Goal: Task Accomplishment & Management: Manage account settings

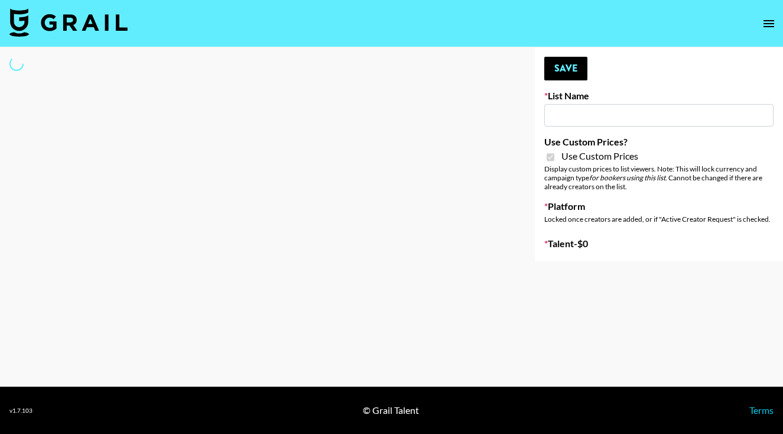
type input "Brickhouse - Relatable (20th Sept)"
checkbox input "true"
select select "Brand"
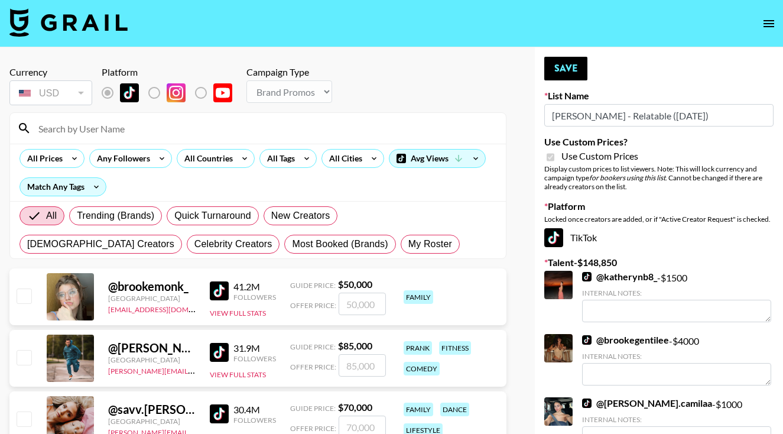
click at [285, 125] on input at bounding box center [264, 128] width 467 height 19
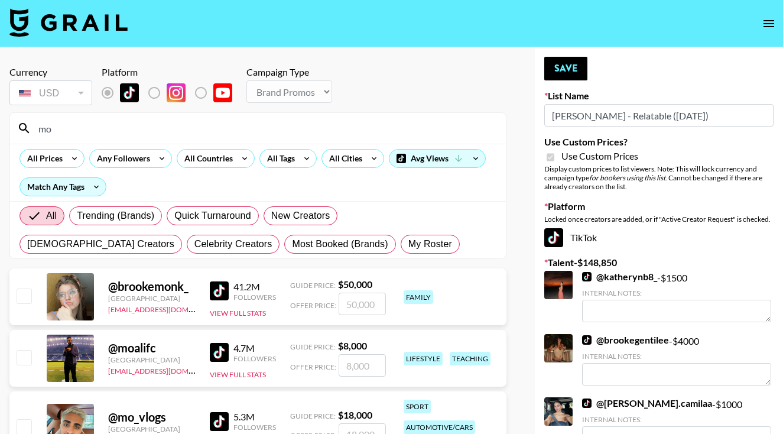
type input "m"
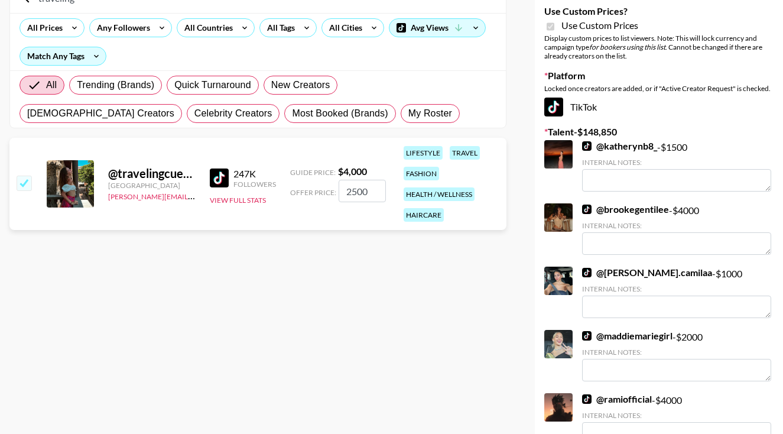
scroll to position [121, 0]
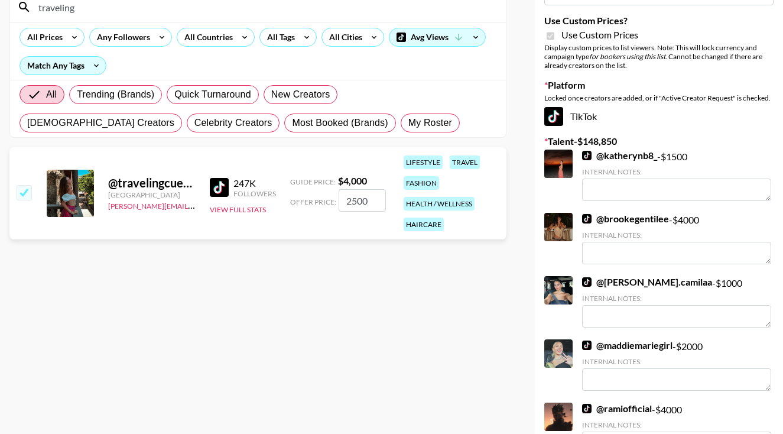
type input "traveling"
click at [352, 205] on input "2500" at bounding box center [362, 200] width 47 height 22
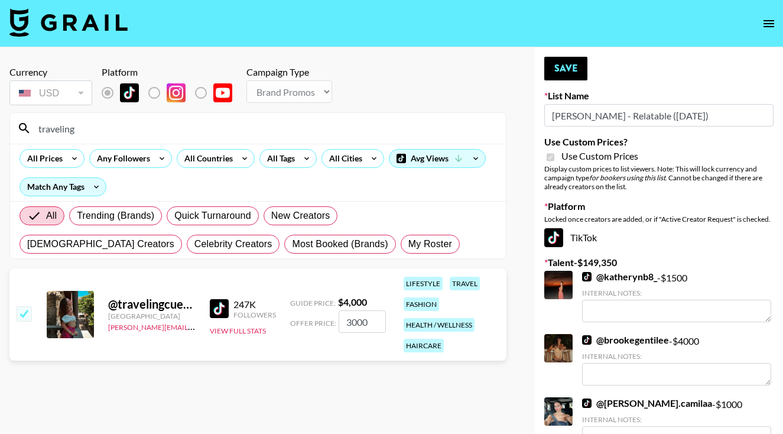
scroll to position [0, 0]
type input "3000"
click at [571, 66] on button "Save" at bounding box center [565, 69] width 43 height 24
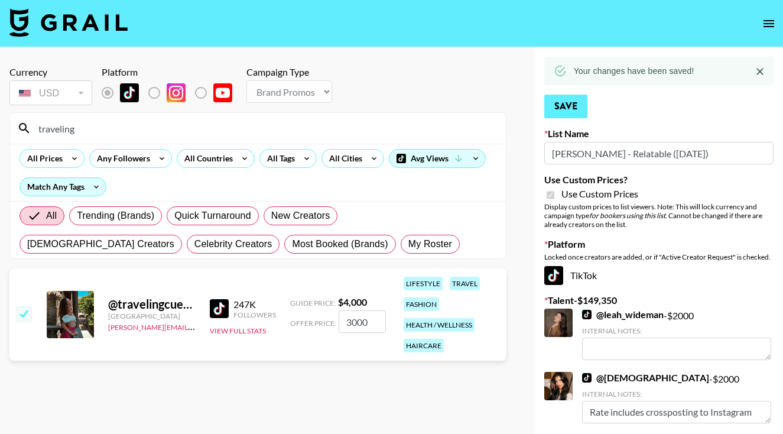
click at [567, 100] on button "Save" at bounding box center [565, 107] width 43 height 24
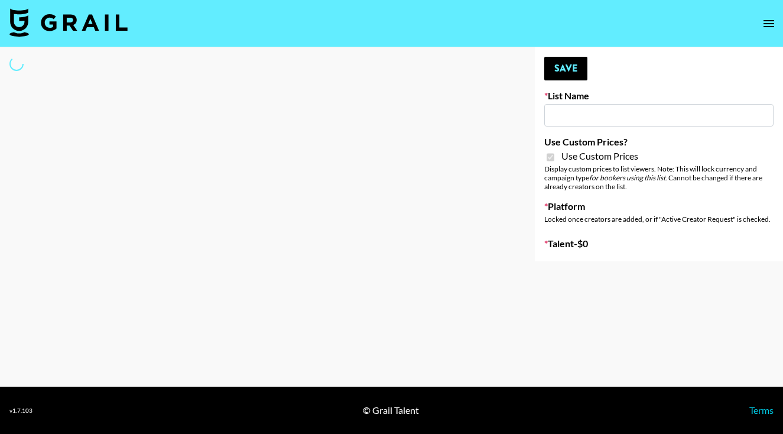
type input "[PERSON_NAME] - Fitness ([DATE])"
checkbox input "true"
select select "Brand"
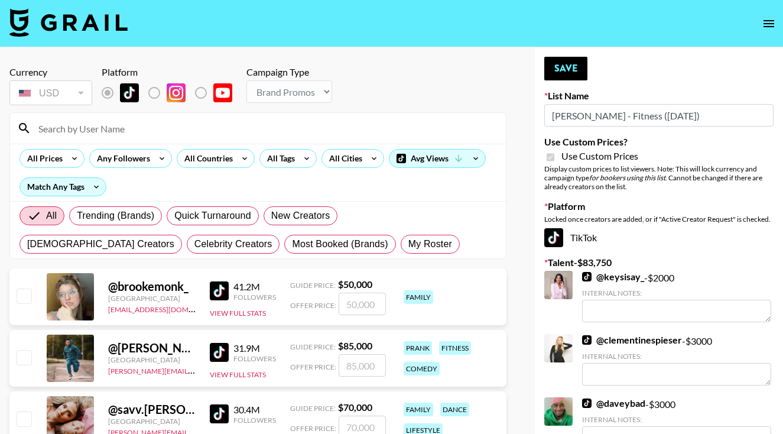
click at [250, 128] on input at bounding box center [264, 128] width 467 height 19
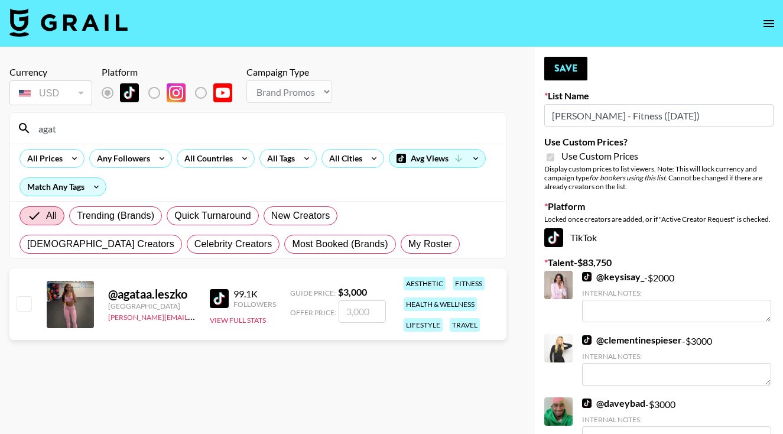
type input "agata"
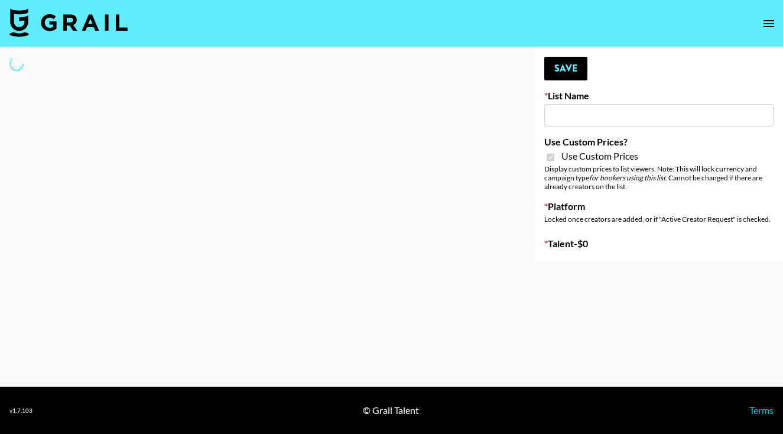
type input "[PERSON_NAME] - Fitness ([DATE])"
checkbox input "true"
select select "Brand"
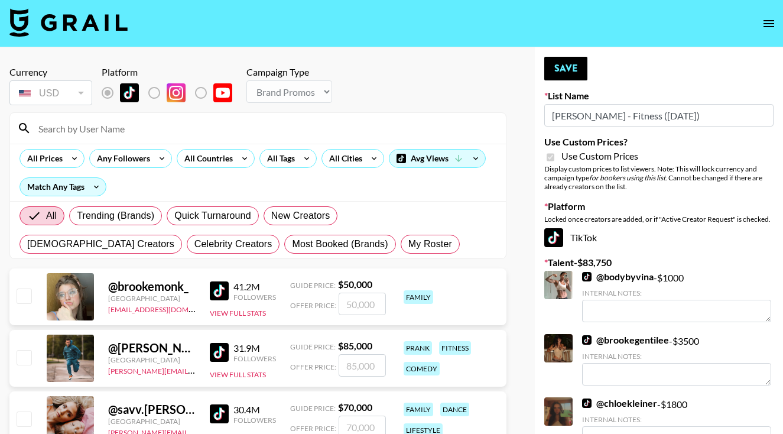
click at [336, 131] on input at bounding box center [264, 128] width 467 height 19
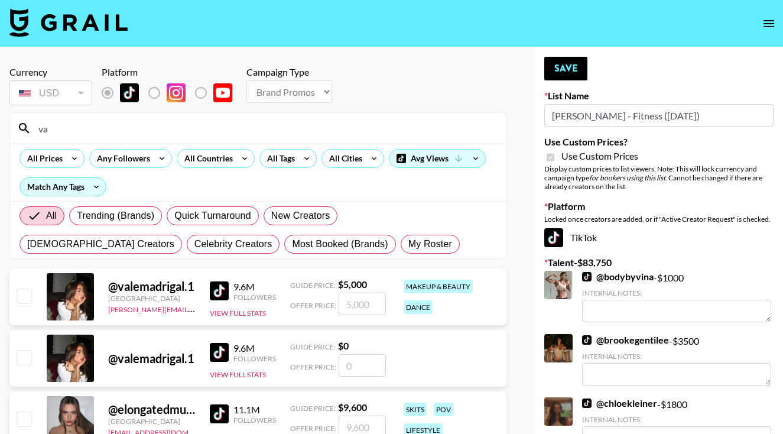
type input "v"
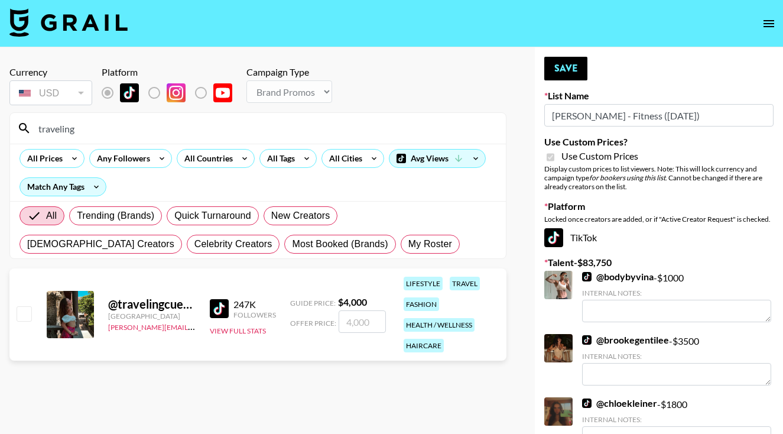
type input "traveling"
click at [27, 319] on input "checkbox" at bounding box center [24, 313] width 14 height 14
checkbox input "true"
type input "4000"
click at [349, 326] on input "4000" at bounding box center [362, 321] width 47 height 22
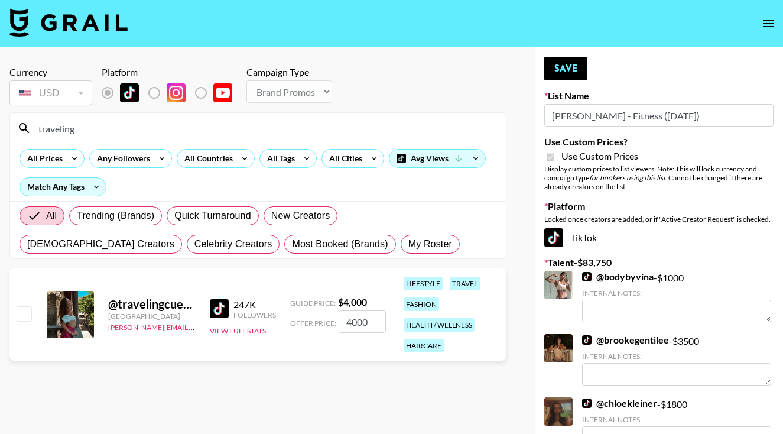
checkbox input "false"
checkbox input "true"
type input "3000"
click at [568, 66] on button "Save" at bounding box center [565, 69] width 43 height 24
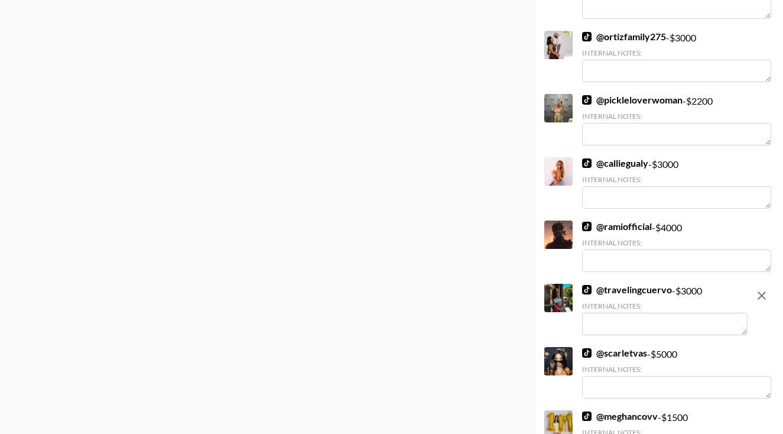
scroll to position [607, 0]
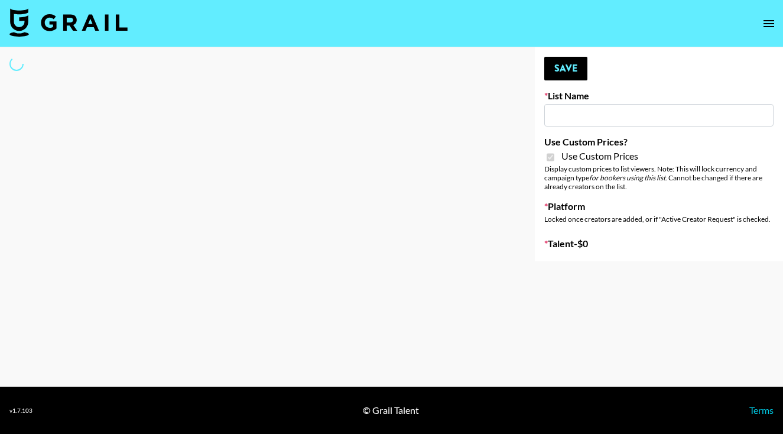
type input "Brickhouse - Women (20th Sept)"
checkbox input "true"
select select "Brand"
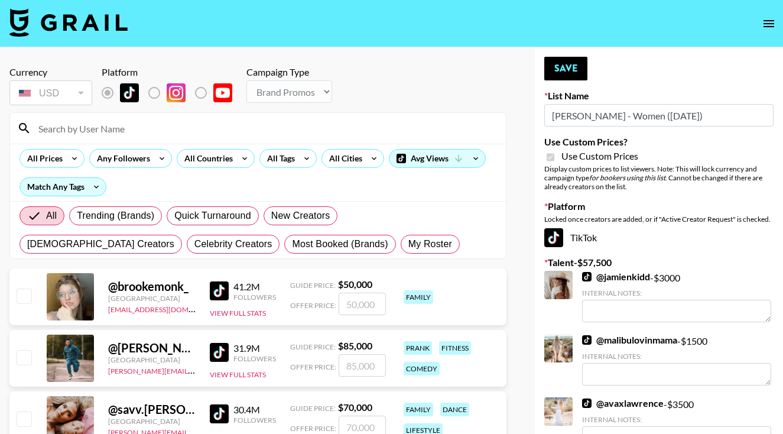
click at [275, 128] on input at bounding box center [264, 128] width 467 height 19
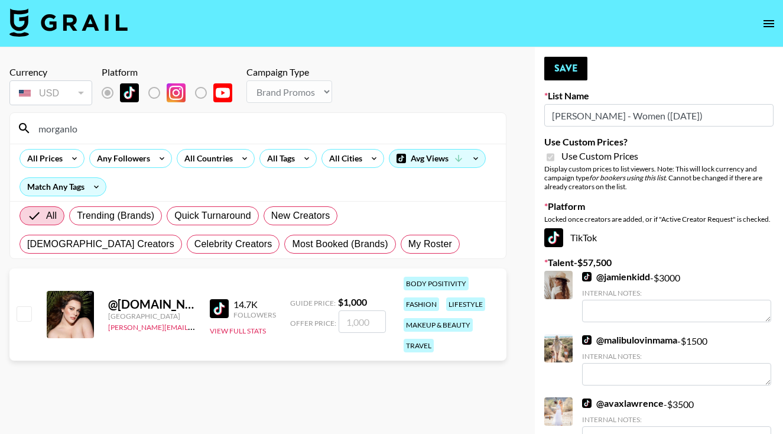
type input "morganlo"
click at [25, 313] on input "checkbox" at bounding box center [24, 313] width 14 height 14
checkbox input "true"
click at [353, 325] on input "1000" at bounding box center [362, 321] width 47 height 22
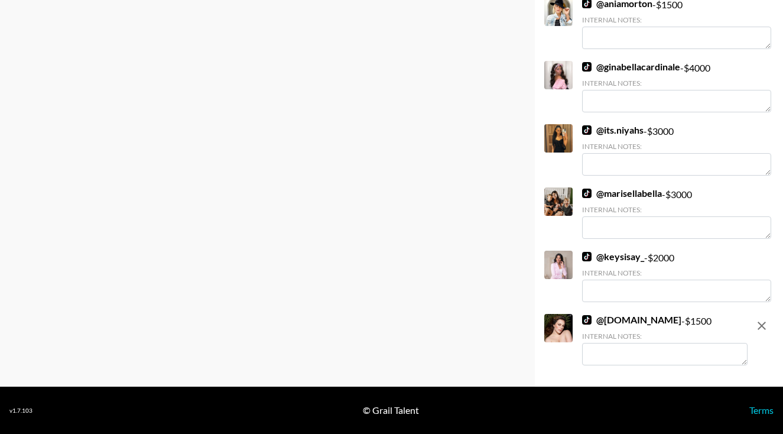
scroll to position [1411, 0]
type input "1500"
click at [766, 326] on icon "remove" at bounding box center [762, 326] width 14 height 14
checkbox input "false"
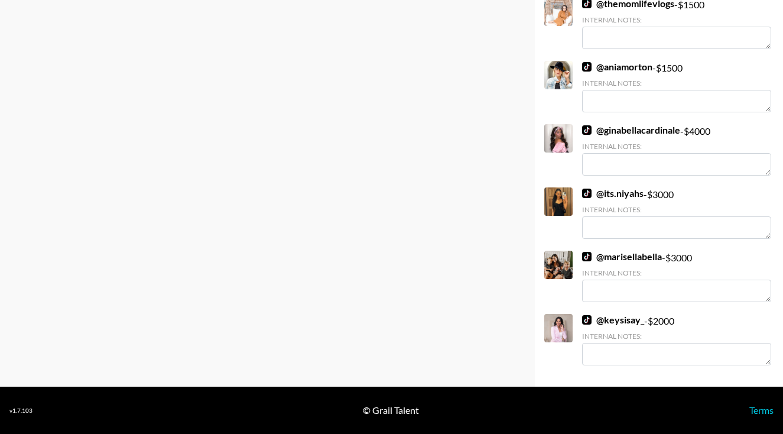
scroll to position [1348, 0]
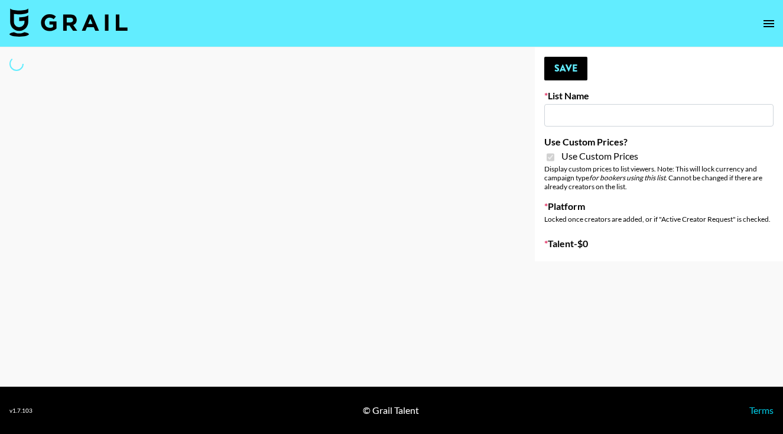
type input "E-Com IG"
checkbox input "true"
select select "Brand"
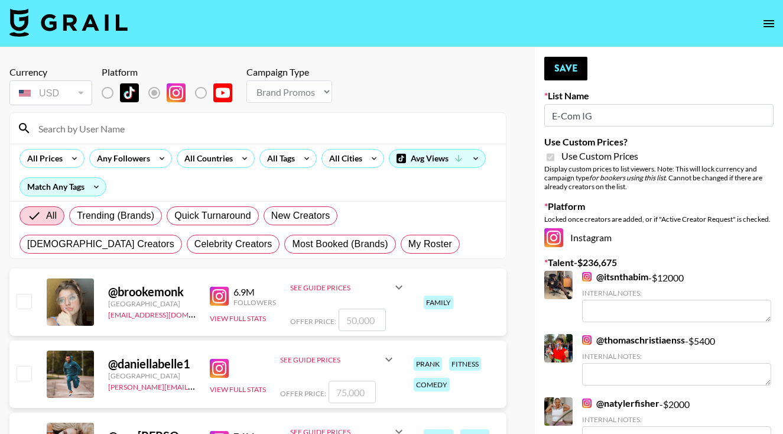
click at [228, 129] on input at bounding box center [264, 128] width 467 height 19
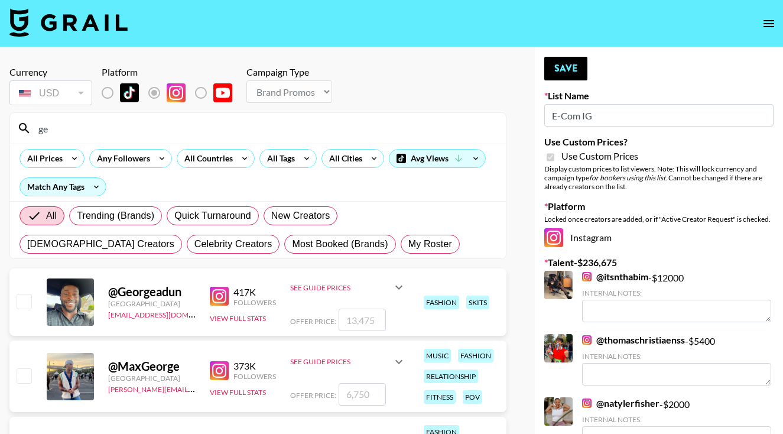
type input "g"
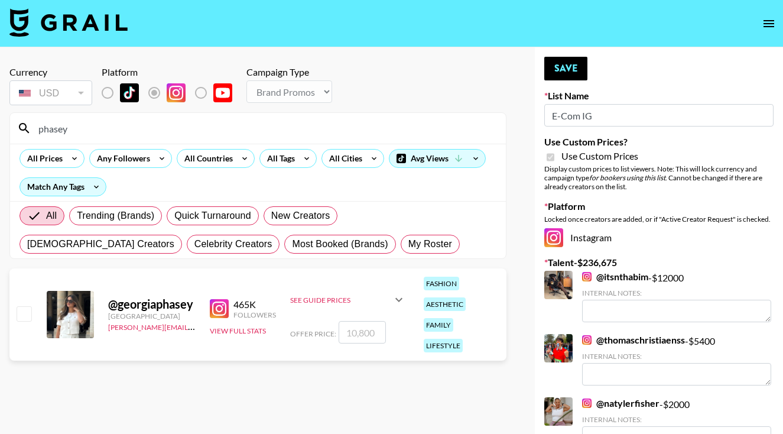
type input "phase"
drag, startPoint x: 228, startPoint y: 129, endPoint x: 25, endPoint y: 304, distance: 268.2
click at [25, 306] on input "checkbox" at bounding box center [24, 313] width 14 height 14
checkbox input "true"
click at [353, 323] on input "10800" at bounding box center [362, 332] width 47 height 22
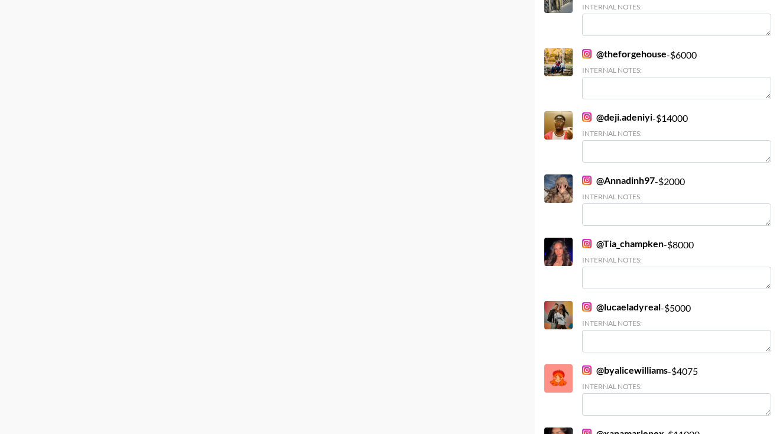
scroll to position [921, 0]
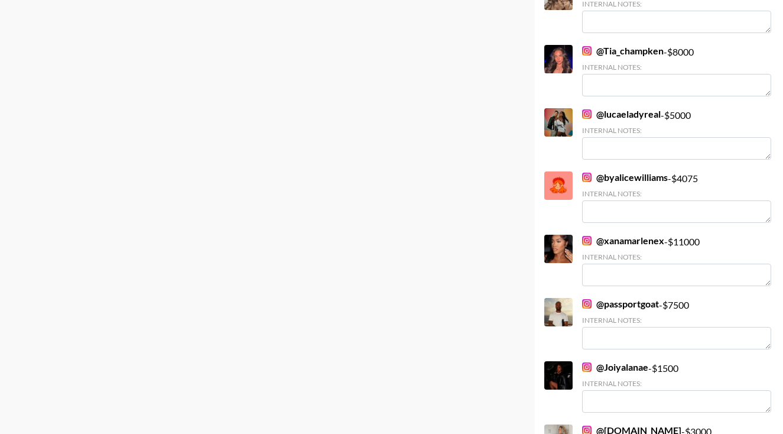
click at [610, 303] on link "@ passportgoat" at bounding box center [620, 304] width 77 height 12
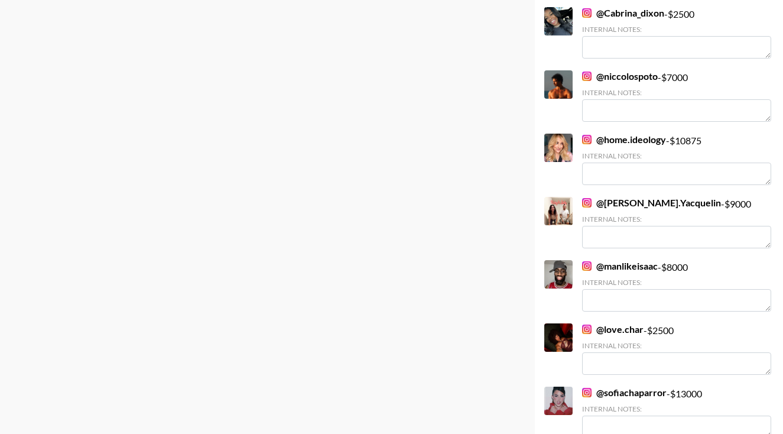
scroll to position [2049, 0]
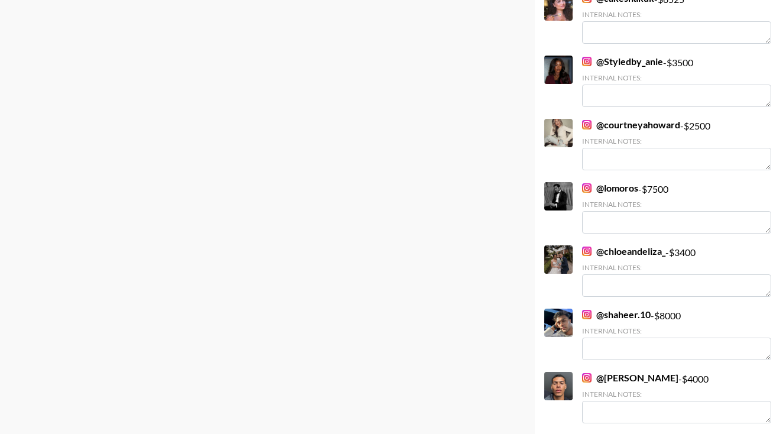
click at [605, 314] on link "@ shaheer.10" at bounding box center [616, 314] width 69 height 12
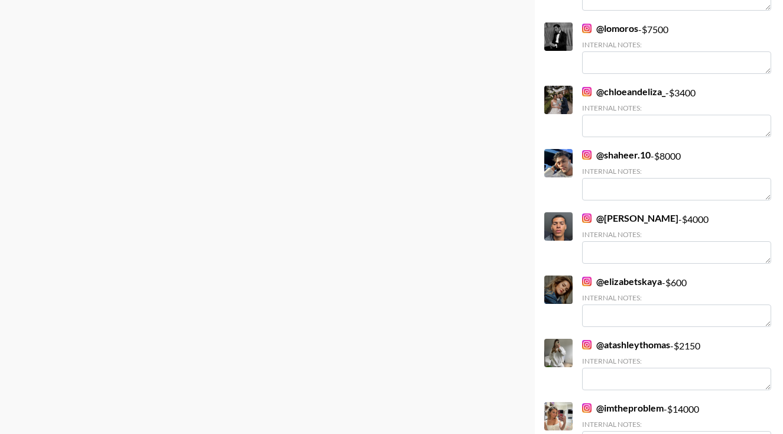
scroll to position [2444, 0]
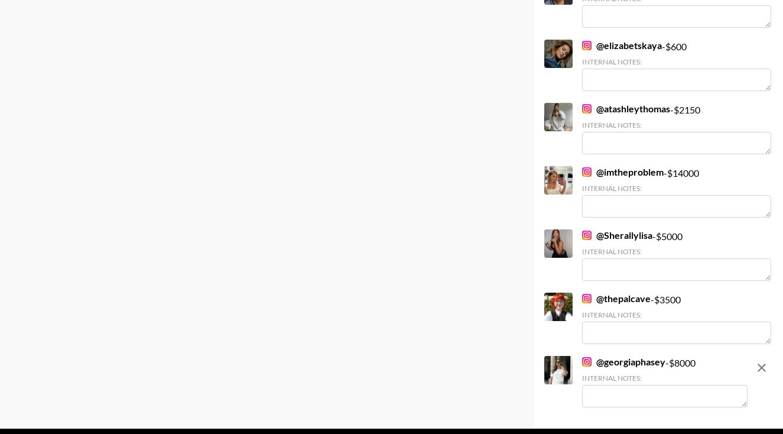
click at [609, 239] on link "@ Sherallylisa" at bounding box center [617, 235] width 70 height 12
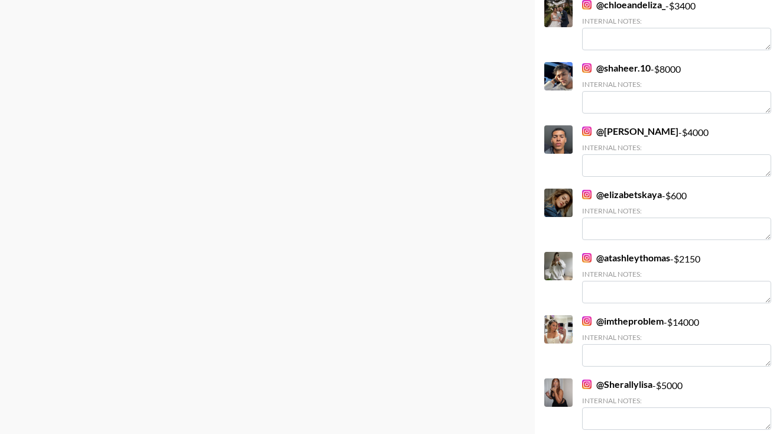
scroll to position [2142, 0]
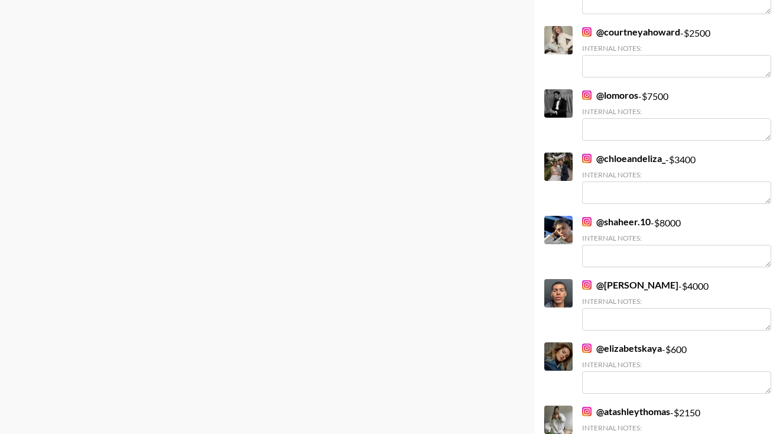
click at [615, 99] on link "@ lomoros" at bounding box center [610, 95] width 56 height 12
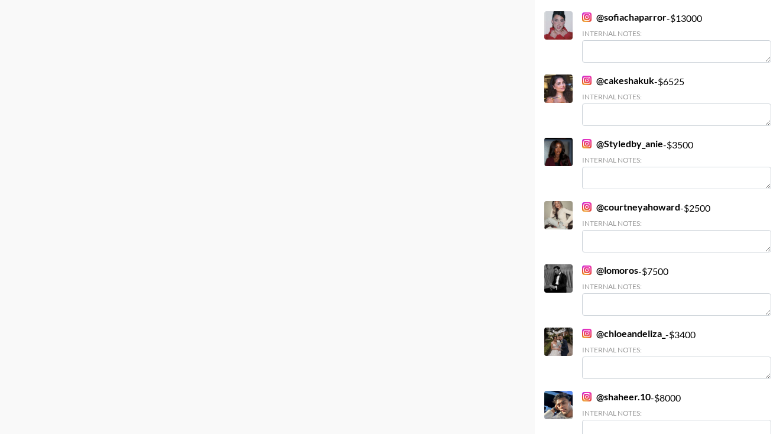
scroll to position [1967, 0]
click at [615, 82] on link "@ cakeshakuk" at bounding box center [618, 80] width 72 height 12
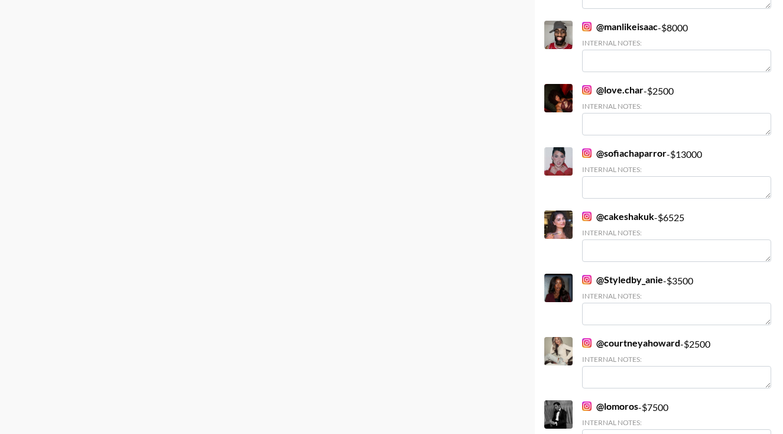
scroll to position [1719, 0]
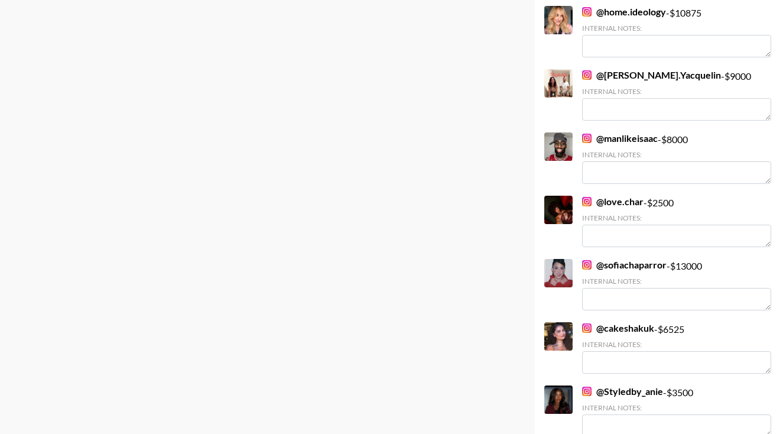
click at [605, 266] on link "@ sofiachaparror" at bounding box center [624, 265] width 85 height 12
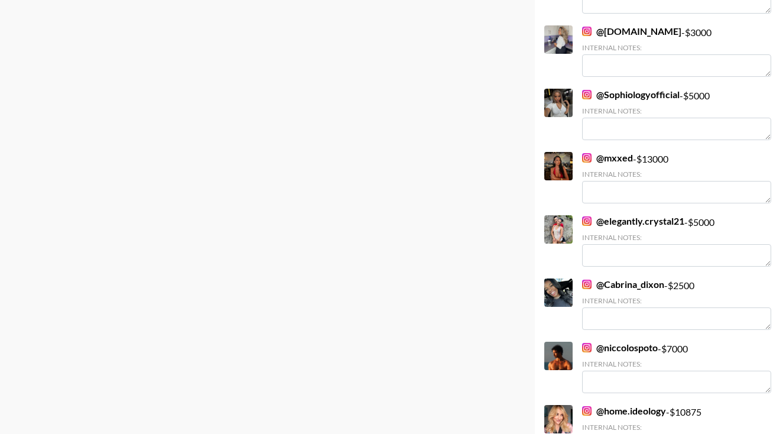
scroll to position [1316, 0]
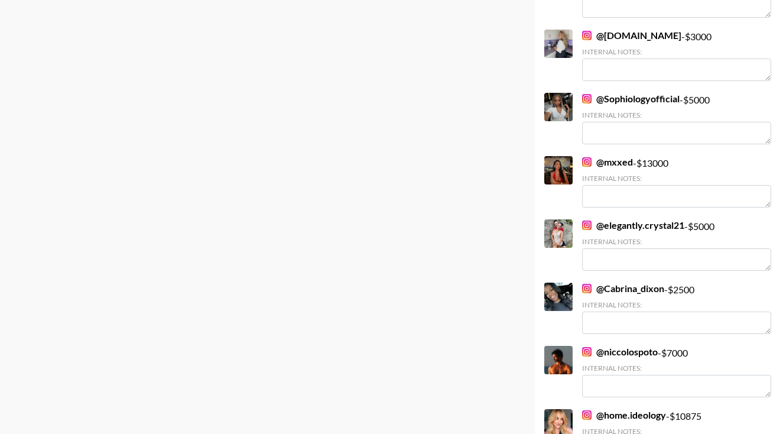
click at [602, 160] on link "@ mxxed" at bounding box center [607, 162] width 51 height 12
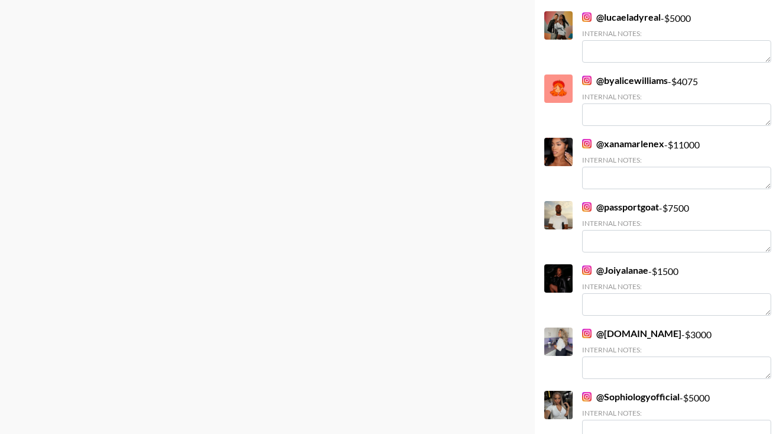
scroll to position [995, 0]
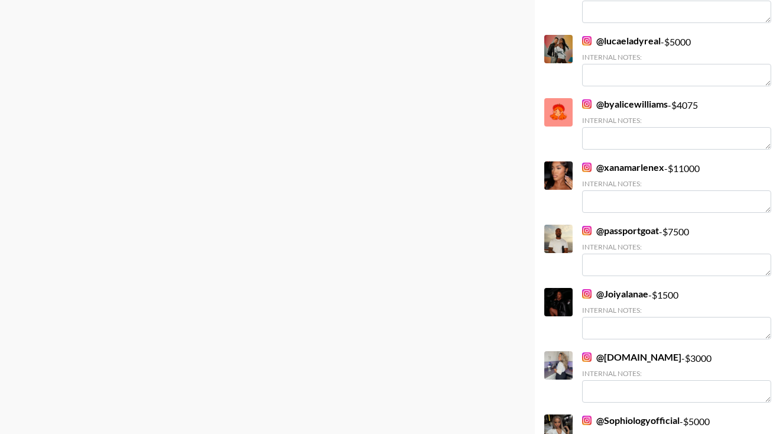
click at [611, 167] on link "@ xanamarlenex" at bounding box center [623, 167] width 82 height 12
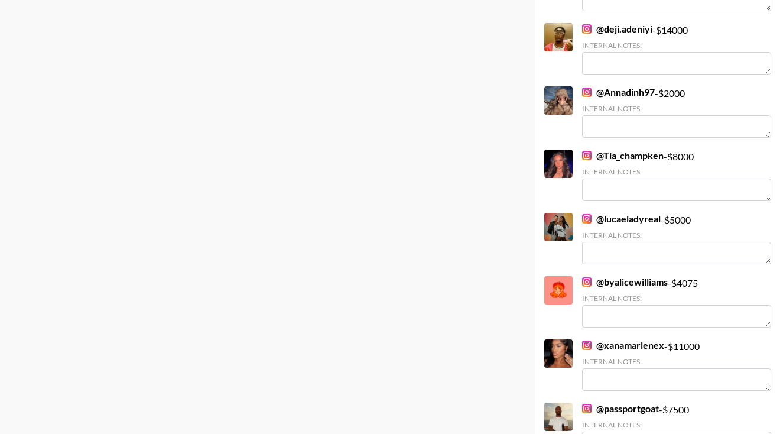
scroll to position [798, 0]
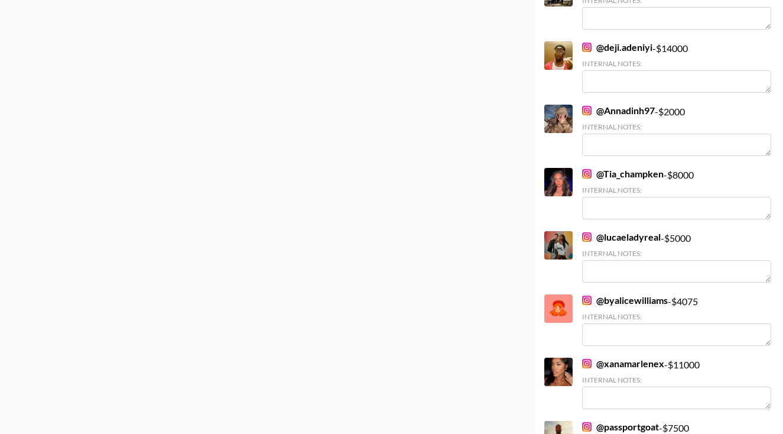
click at [610, 54] on div "@ deji.adeniyi - $ 14000 Internal Notes:" at bounding box center [676, 66] width 189 height 51
click at [612, 48] on link "@ deji.adeniyi" at bounding box center [617, 47] width 70 height 12
click at [627, 111] on link "@ Annadinh97" at bounding box center [618, 111] width 73 height 12
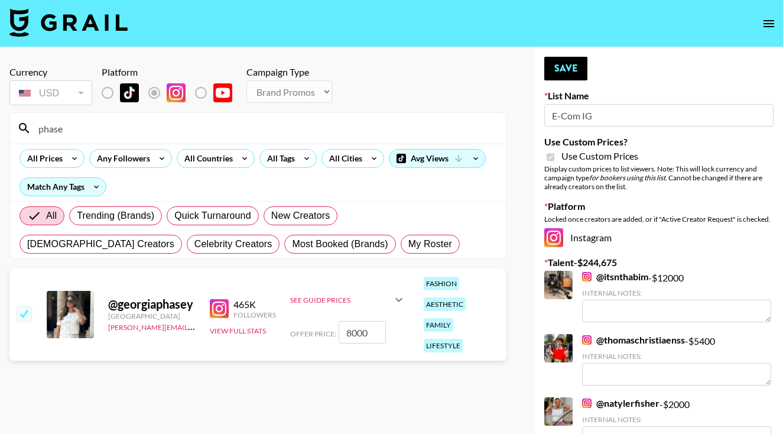
scroll to position [0, 0]
click at [355, 323] on input "8000" at bounding box center [362, 332] width 47 height 22
type input "8500"
click at [395, 293] on icon at bounding box center [399, 300] width 14 height 14
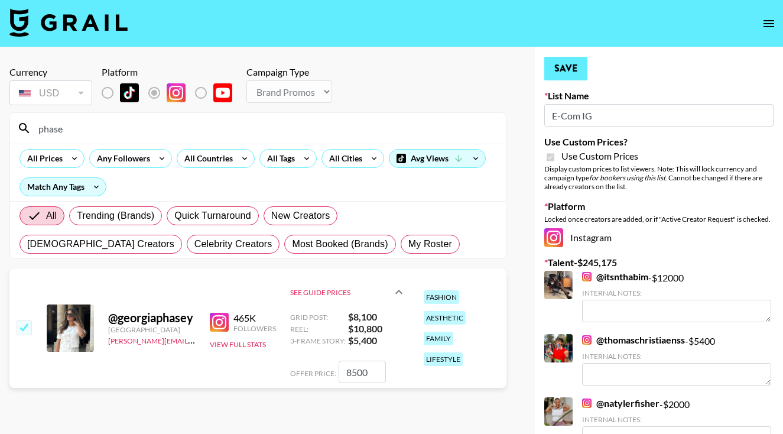
click at [558, 71] on button "Save" at bounding box center [565, 69] width 43 height 24
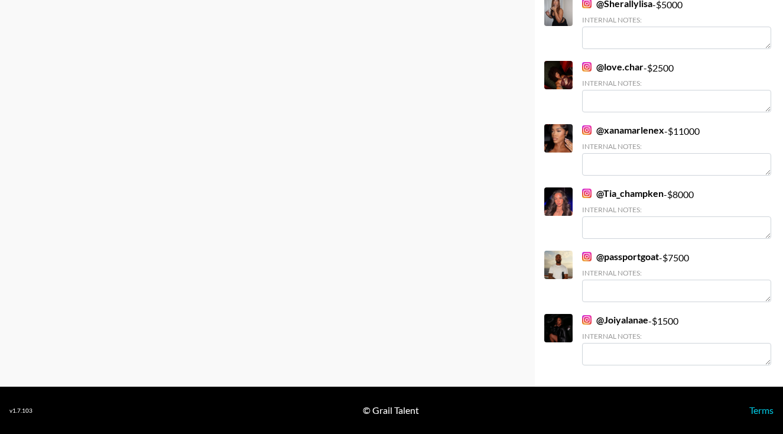
scroll to position [2524, 0]
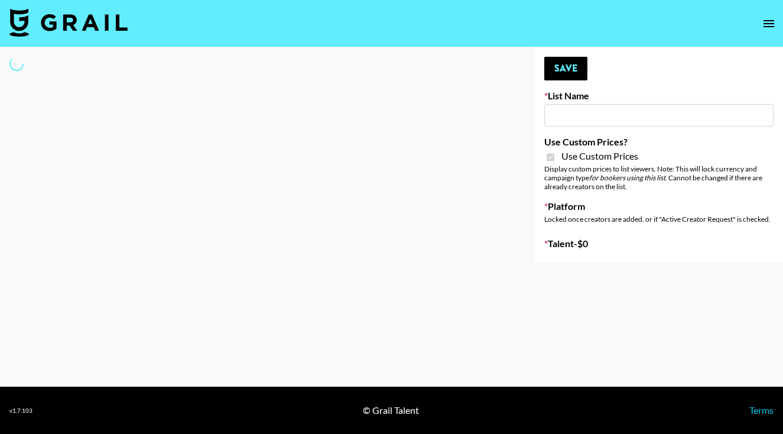
type input "E-Com IG"
checkbox input "true"
select select "Brand"
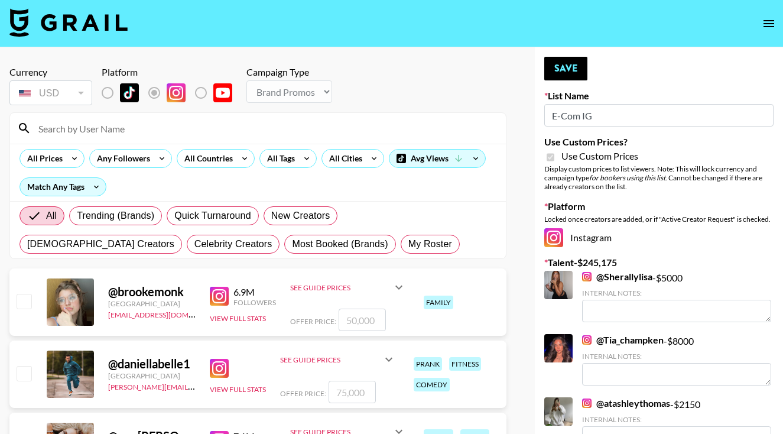
click at [193, 130] on input at bounding box center [264, 128] width 467 height 19
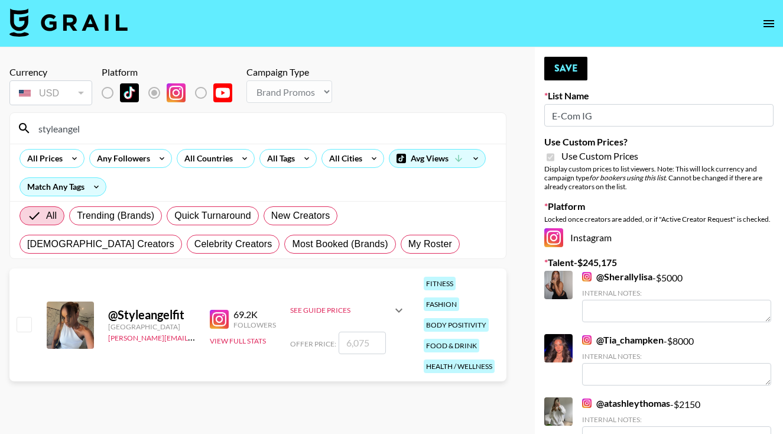
type input "styleangel"
click at [25, 317] on input "checkbox" at bounding box center [24, 324] width 14 height 14
checkbox input "true"
click at [348, 335] on input "6075" at bounding box center [362, 343] width 47 height 22
type input "5000"
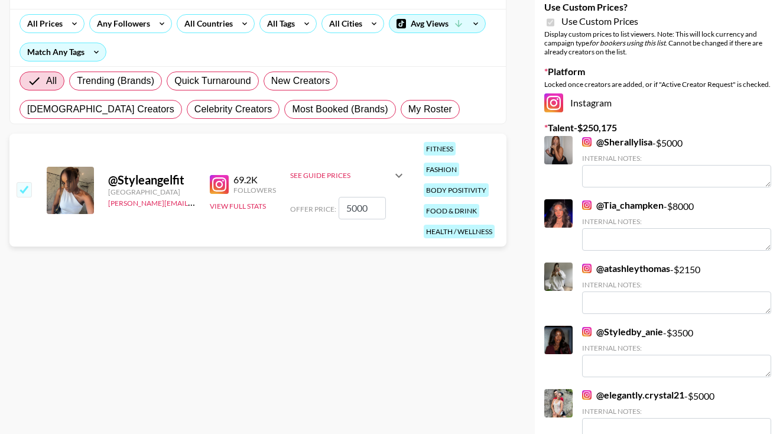
scroll to position [143, 0]
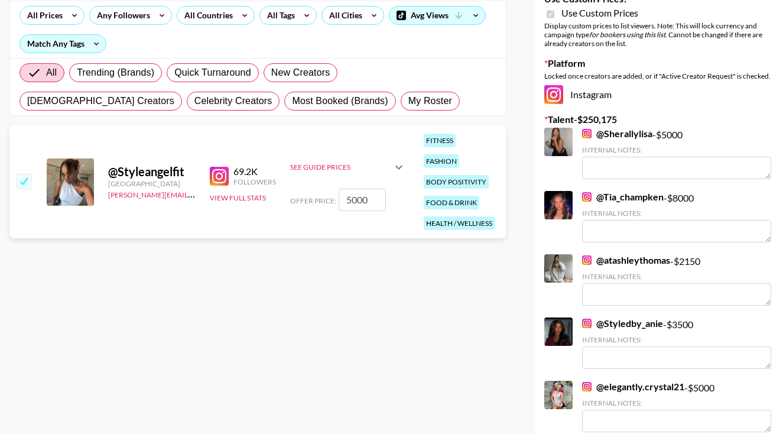
click at [622, 133] on link "@ Sherallylisa" at bounding box center [617, 134] width 70 height 12
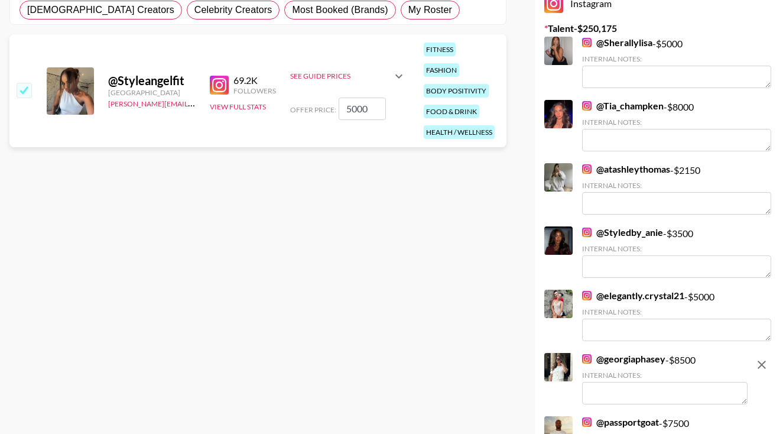
scroll to position [238, 0]
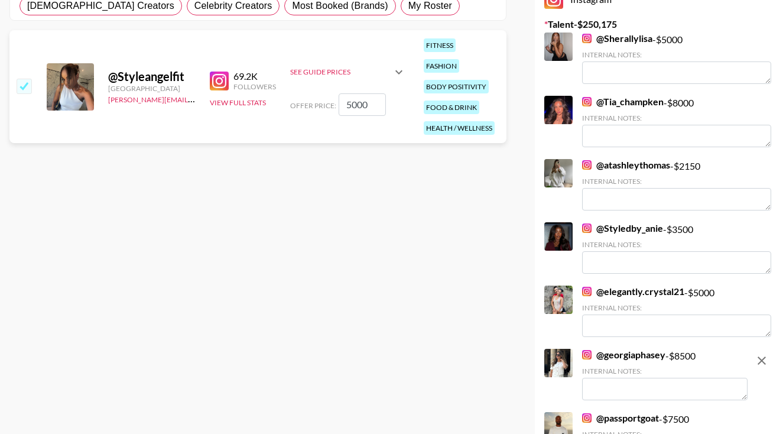
click at [612, 228] on link "@ Styledby_anie" at bounding box center [622, 228] width 81 height 12
click at [347, 96] on input "5000" at bounding box center [362, 104] width 47 height 22
checkbox input "false"
checkbox input "true"
type input "3500"
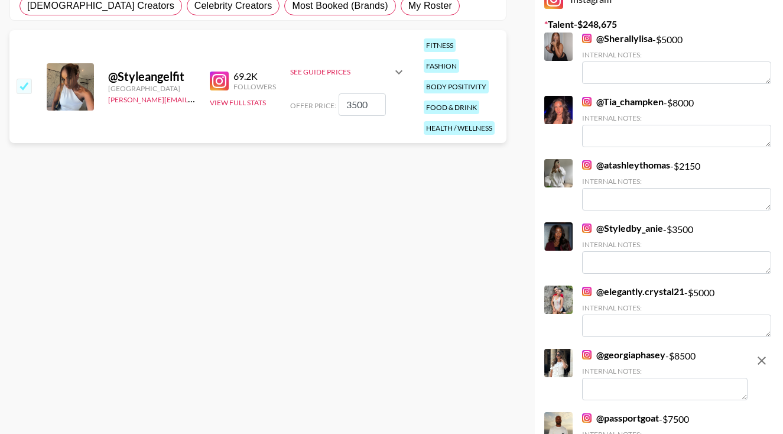
click at [392, 65] on icon at bounding box center [399, 72] width 14 height 14
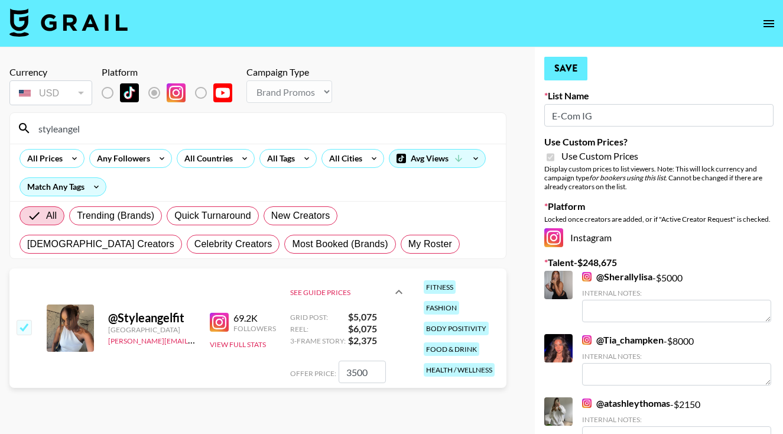
scroll to position [0, 0]
click at [567, 64] on button "Save" at bounding box center [565, 69] width 43 height 24
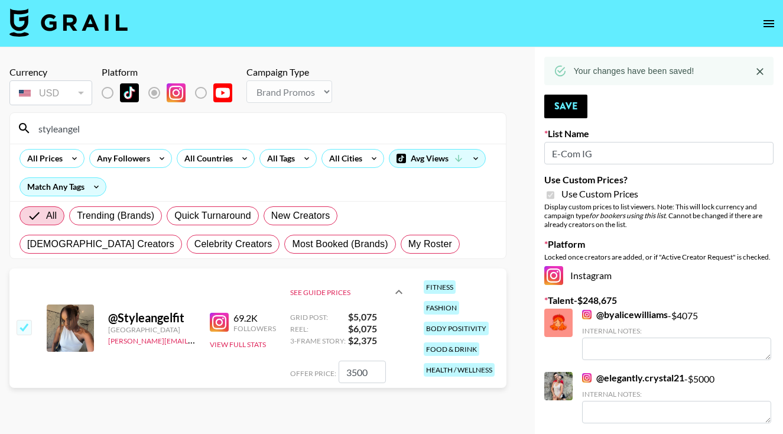
drag, startPoint x: 83, startPoint y: 125, endPoint x: 21, endPoint y: 124, distance: 62.1
click at [21, 125] on div "styleangel" at bounding box center [258, 128] width 496 height 31
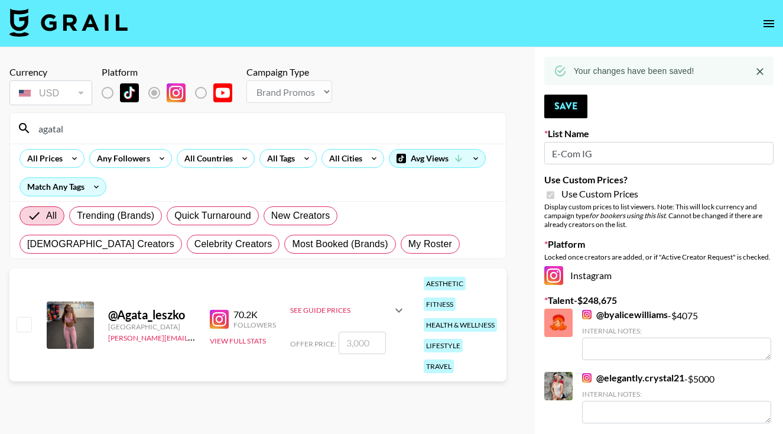
type input "agatal"
click at [17, 317] on input "checkbox" at bounding box center [24, 324] width 14 height 14
checkbox input "true"
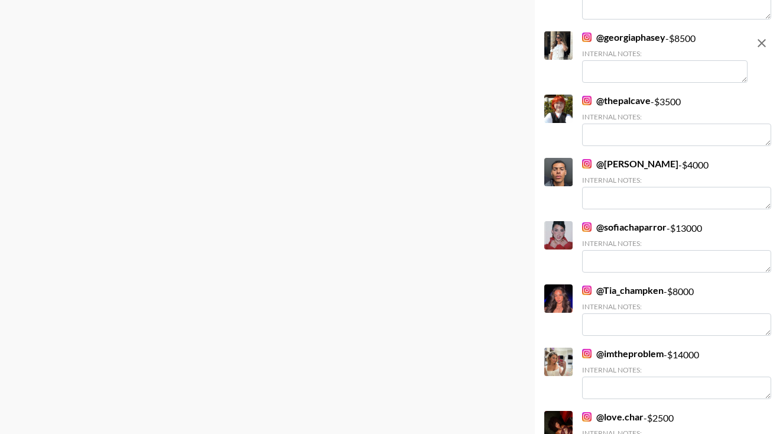
scroll to position [990, 0]
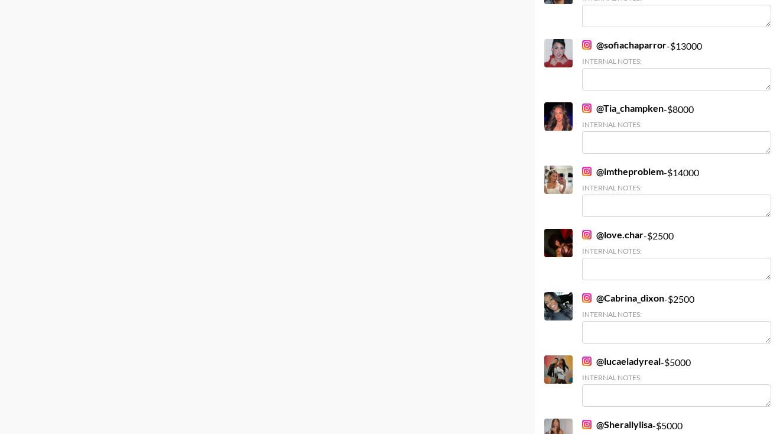
click at [618, 233] on link "@ love.char" at bounding box center [612, 235] width 61 height 12
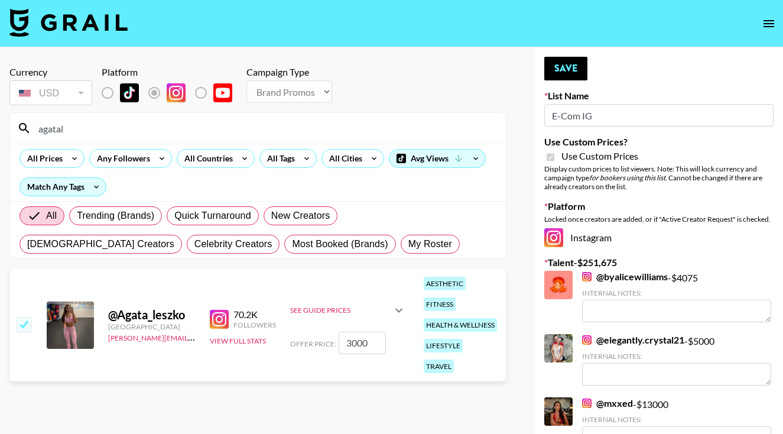
scroll to position [0, 0]
click at [351, 332] on input "3000" at bounding box center [362, 343] width 47 height 22
type input "300"
checkbox input "false"
checkbox input "true"
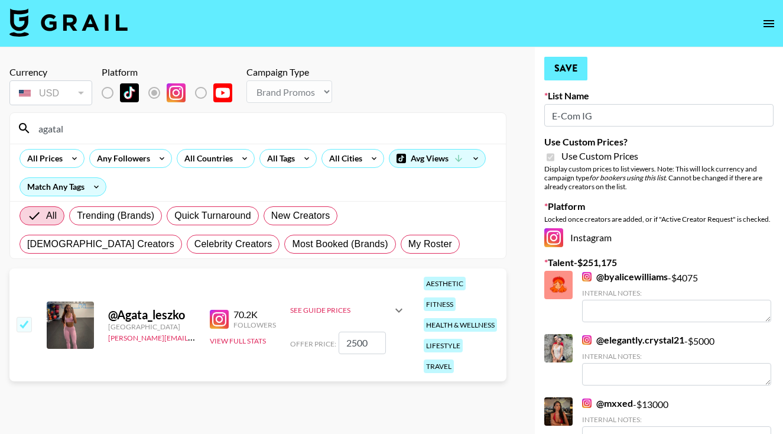
type input "2500"
click at [573, 74] on button "Save" at bounding box center [565, 69] width 43 height 24
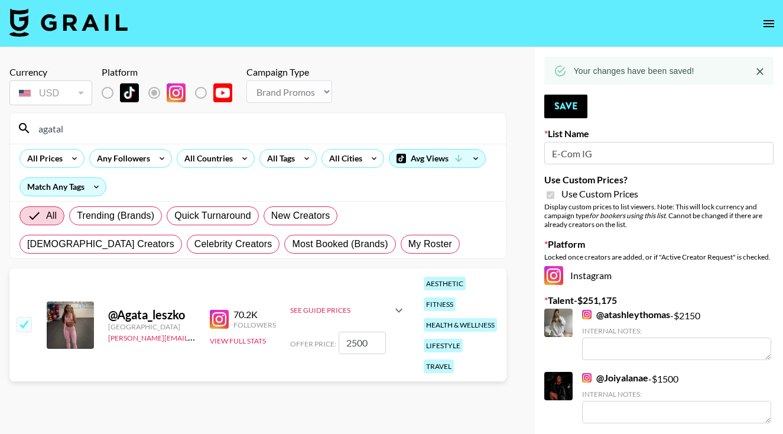
drag, startPoint x: 100, startPoint y: 130, endPoint x: 29, endPoint y: 125, distance: 71.7
click at [28, 126] on div "agatal" at bounding box center [258, 128] width 496 height 31
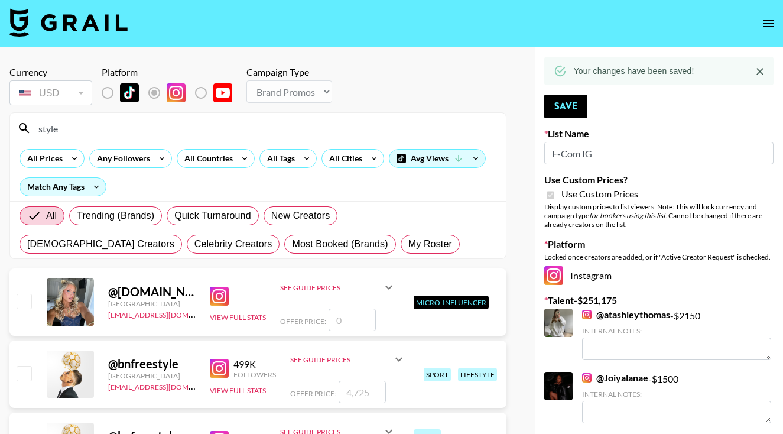
click at [355, 333] on div "@ acquired.style United States agreements@grail-talent.com View Full Stats See …" at bounding box center [257, 301] width 497 height 67
click at [188, 117] on div "style" at bounding box center [258, 128] width 496 height 31
click at [189, 121] on input "style" at bounding box center [264, 128] width 467 height 19
click at [191, 126] on input "style" at bounding box center [264, 128] width 467 height 19
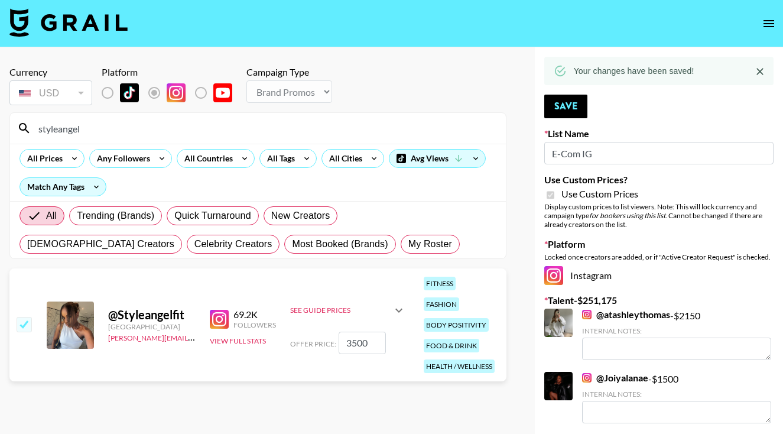
type input "styleangel"
click at [353, 337] on input "3500" at bounding box center [362, 343] width 47 height 22
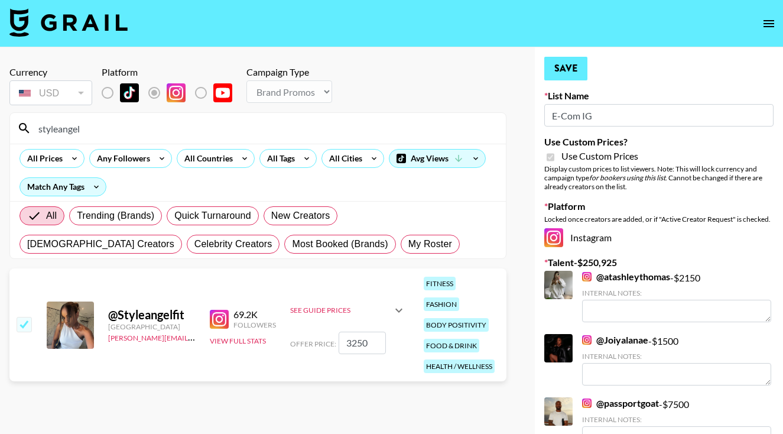
type input "3250"
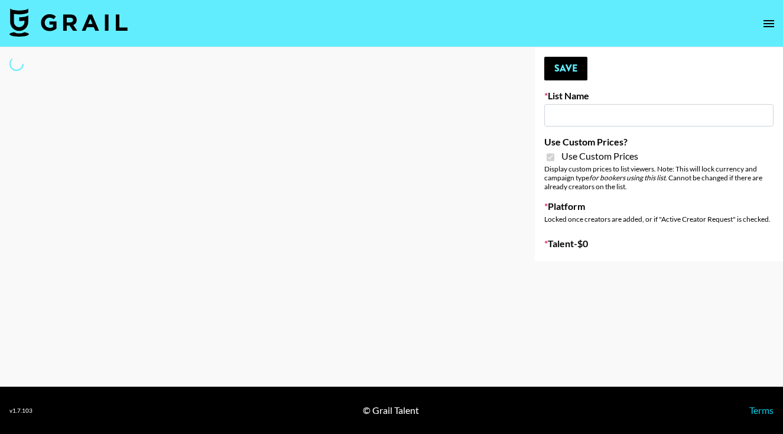
type input "E-Com Platform - TikTok"
checkbox input "true"
select select "Brand"
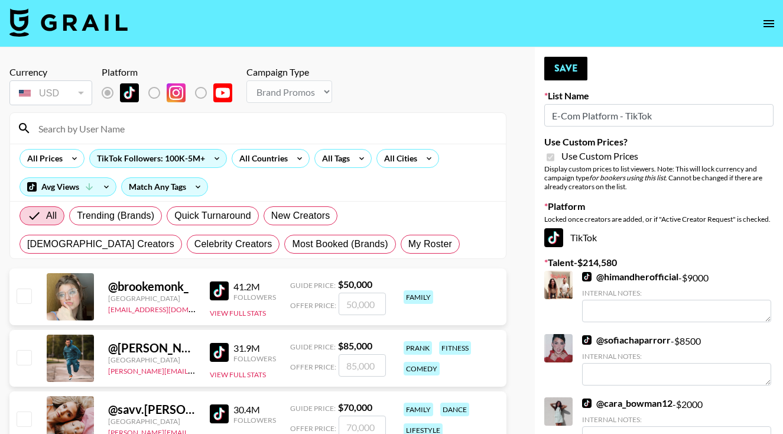
click at [191, 126] on input at bounding box center [264, 128] width 467 height 19
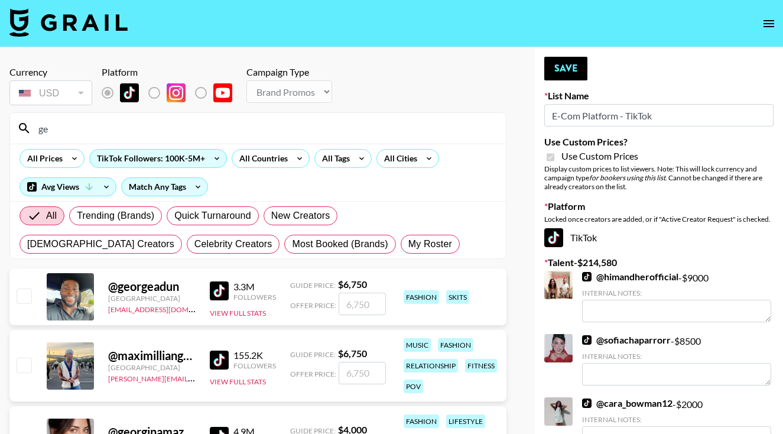
type input "g"
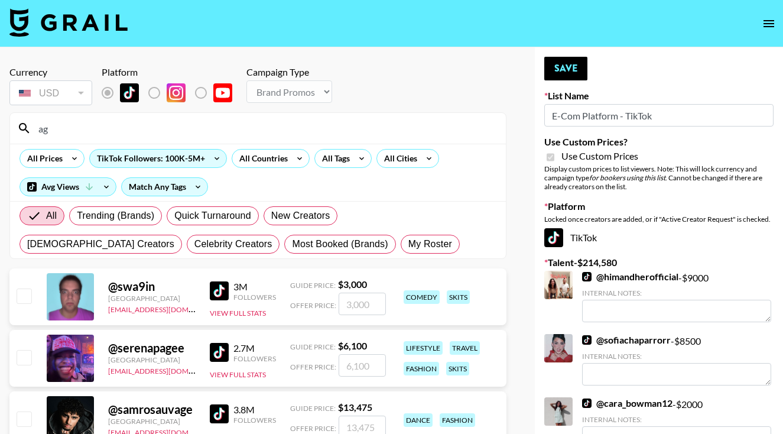
type input "a"
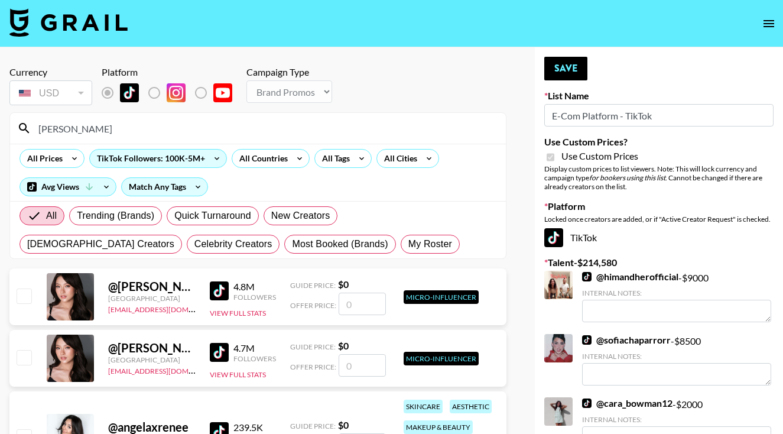
click at [21, 316] on div "@ angela_muji Philippines creatorfinancing@grail-talent.com 4.8M Followers View…" at bounding box center [257, 296] width 497 height 57
click at [109, 128] on input "Angela" at bounding box center [264, 128] width 467 height 19
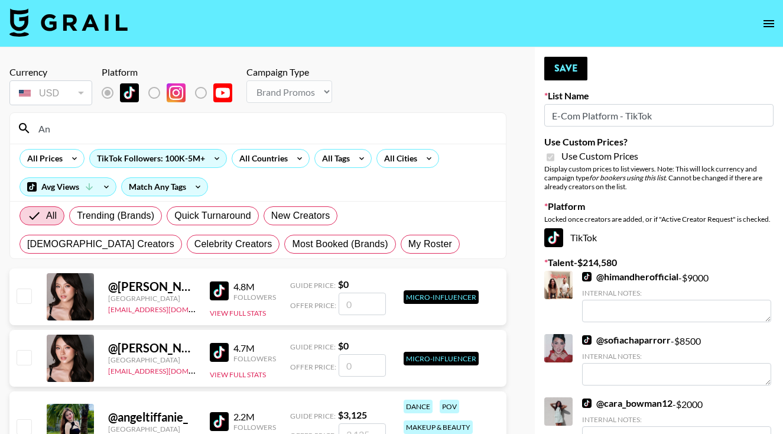
type input "A"
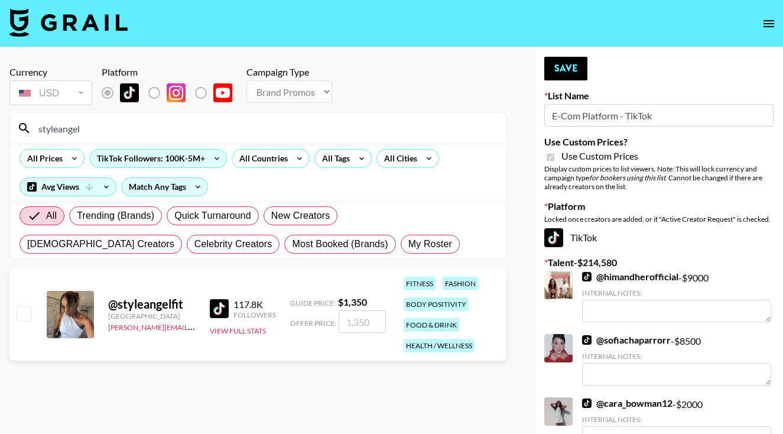
type input "styleangel"
click at [21, 317] on input "checkbox" at bounding box center [24, 313] width 14 height 14
checkbox input "true"
click at [350, 323] on input "1350" at bounding box center [362, 321] width 47 height 22
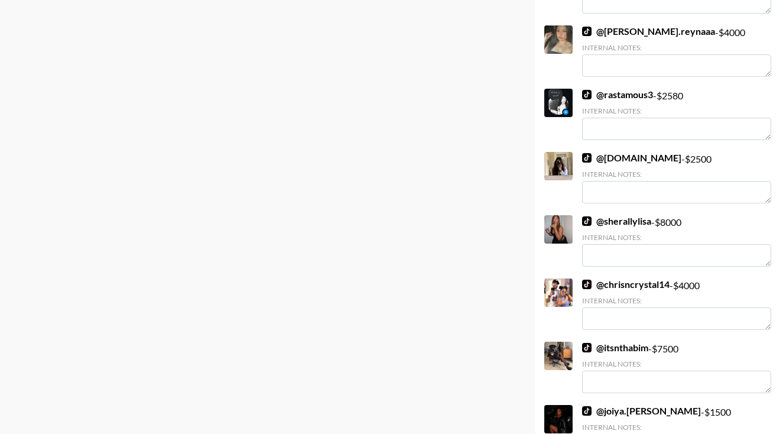
scroll to position [1220, 0]
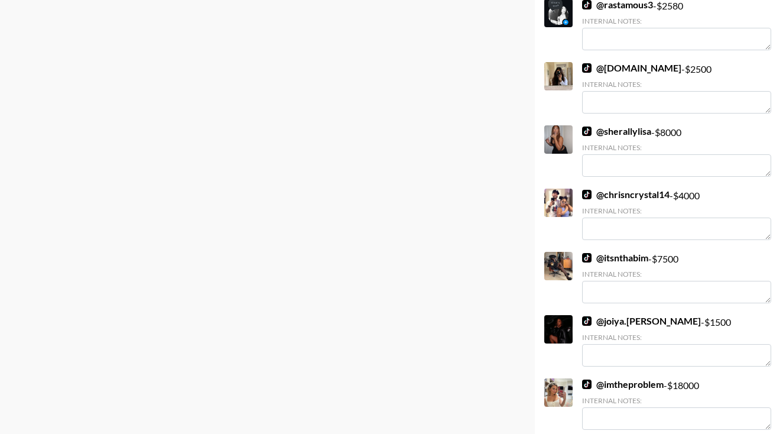
type input "2000"
click at [622, 64] on link "@ dae.ma" at bounding box center [631, 68] width 99 height 12
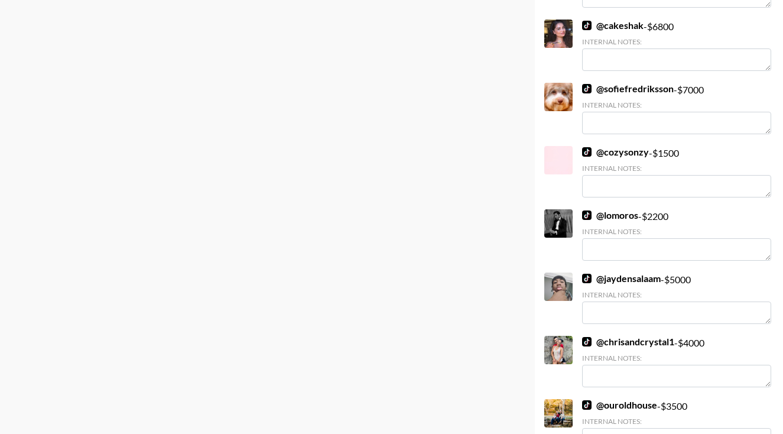
scroll to position [1818, 0]
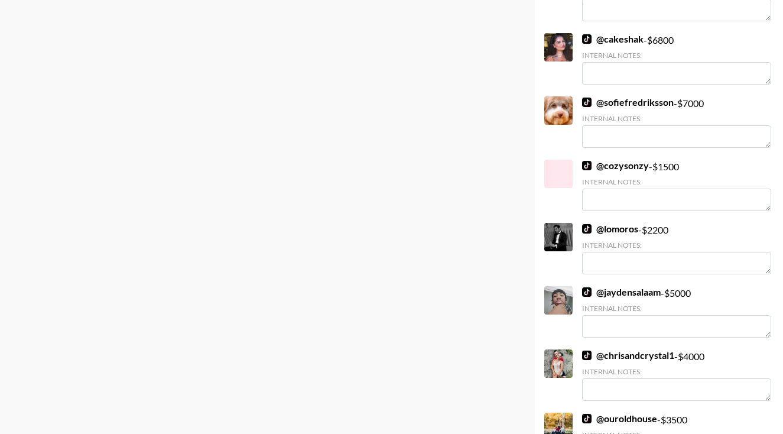
click at [631, 167] on link "@ cozysonzy" at bounding box center [615, 166] width 67 height 12
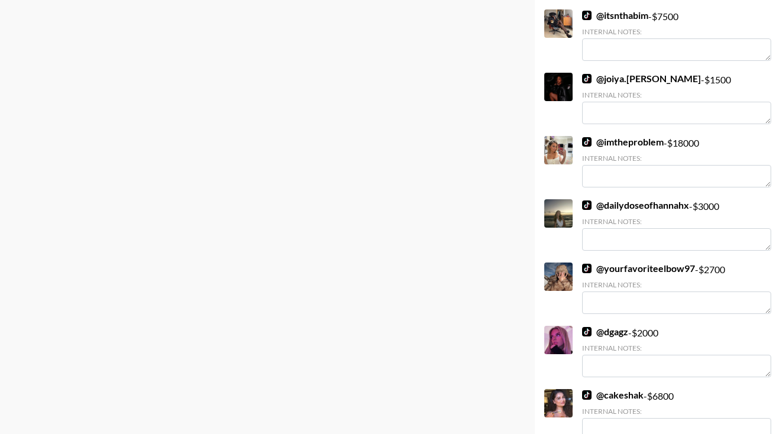
scroll to position [1431, 0]
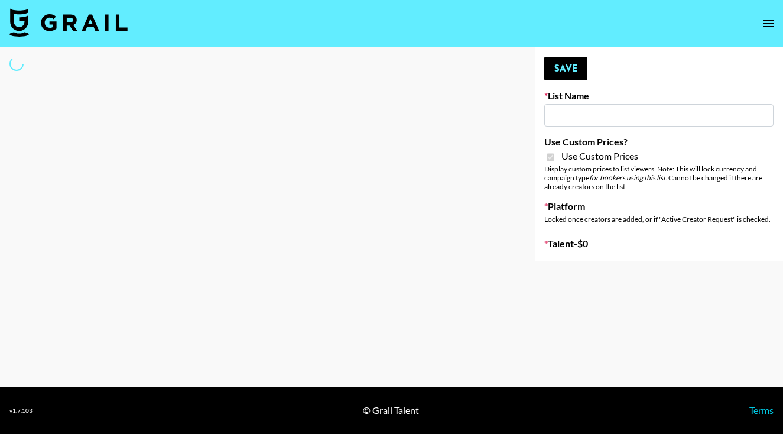
type input "E-Com IG"
checkbox input "true"
select select "Brand"
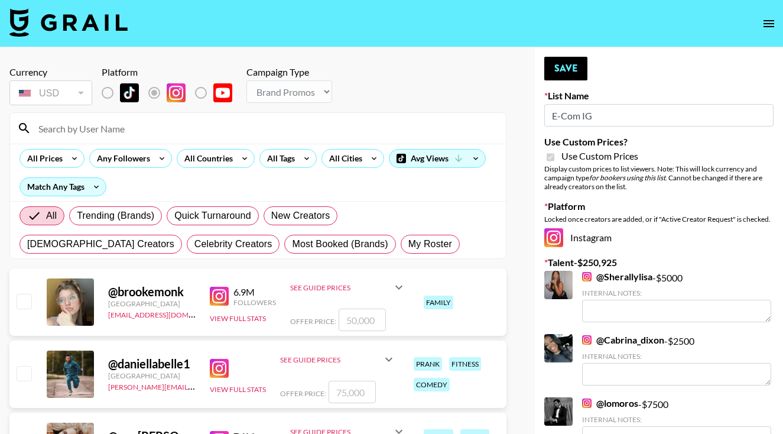
click at [260, 125] on input at bounding box center [264, 128] width 467 height 19
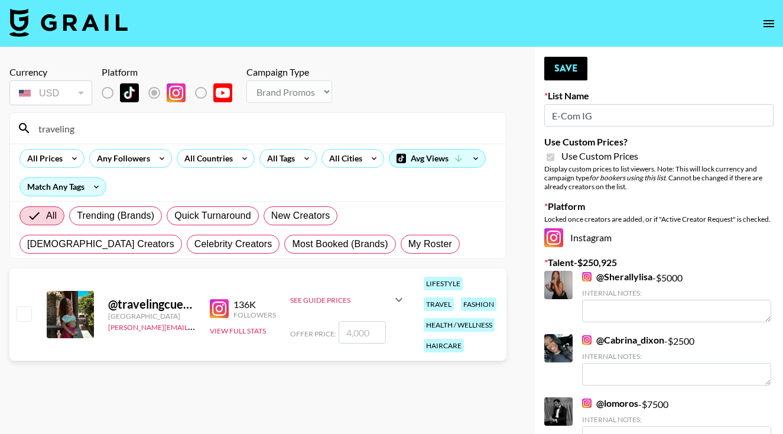
type input "traveling"
click at [28, 310] on input "checkbox" at bounding box center [24, 313] width 14 height 14
checkbox input "true"
click at [347, 336] on input "4000" at bounding box center [362, 332] width 47 height 22
type input "4500"
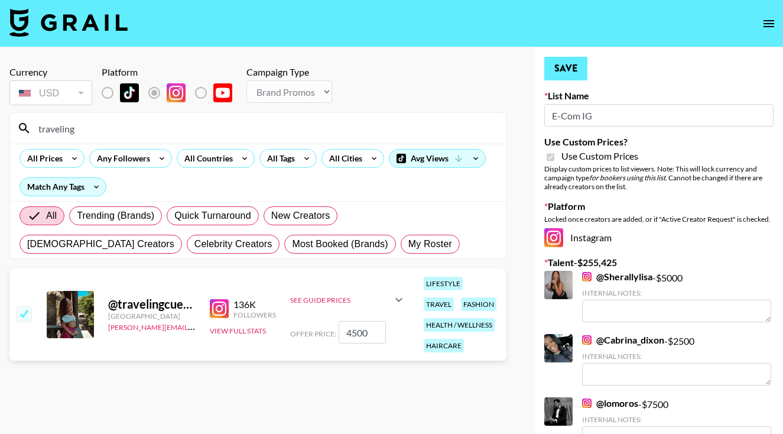
click at [566, 64] on button "Save" at bounding box center [565, 69] width 43 height 24
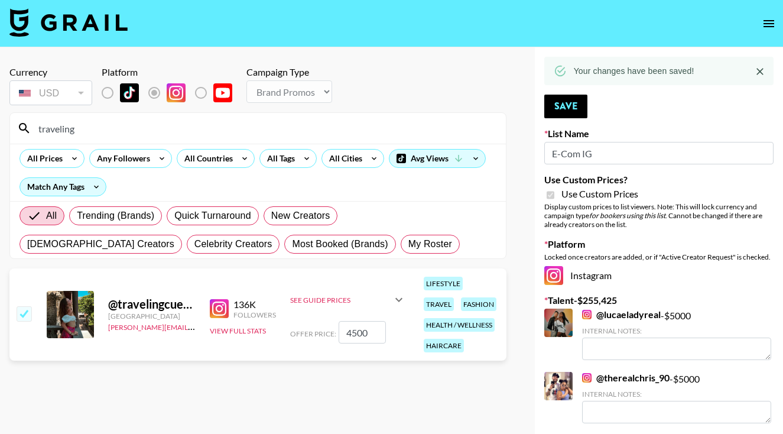
drag, startPoint x: 82, startPoint y: 133, endPoint x: 28, endPoint y: 125, distance: 54.3
click at [28, 126] on div "traveling" at bounding box center [258, 128] width 496 height 31
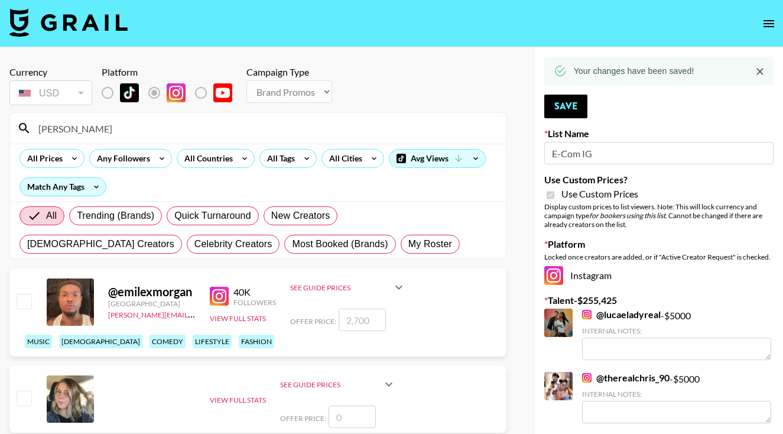
click at [19, 325] on div "@ emilexmorgan [GEOGRAPHIC_DATA] [PERSON_NAME][EMAIL_ADDRESS][DOMAIN_NAME] 40K …" at bounding box center [257, 312] width 497 height 88
click at [82, 132] on input "[PERSON_NAME]" at bounding box center [264, 128] width 467 height 19
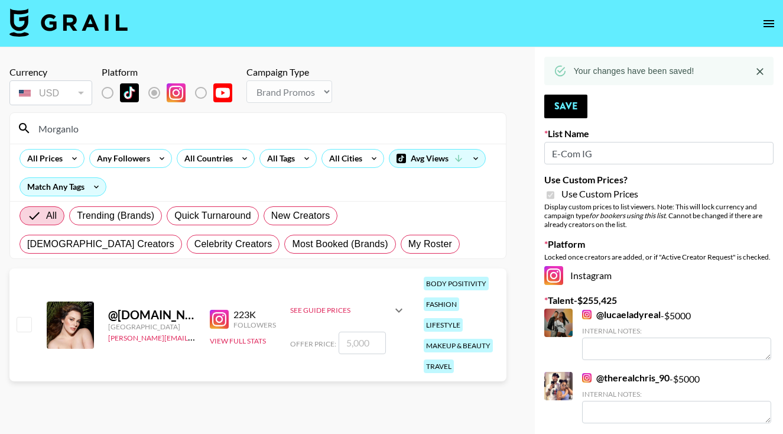
type input "Morganlo"
click at [25, 321] on input "checkbox" at bounding box center [24, 324] width 14 height 14
checkbox input "true"
type input "5000"
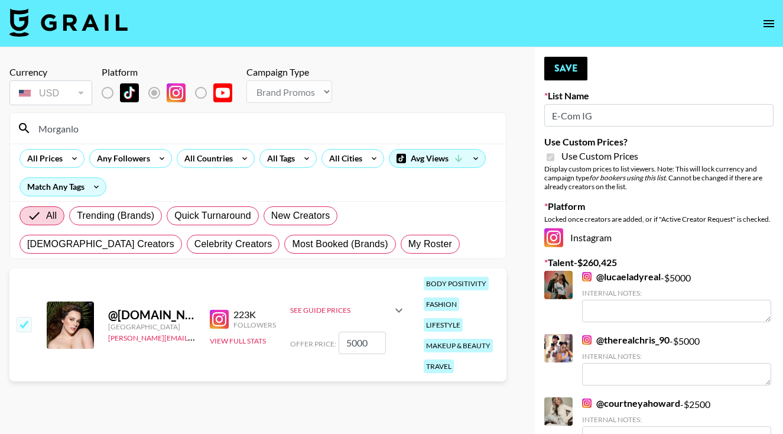
click at [345, 347] on input "5000" at bounding box center [362, 343] width 47 height 22
checkbox input "false"
checkbox input "true"
type input "6000"
click at [572, 73] on button "Save" at bounding box center [565, 69] width 43 height 24
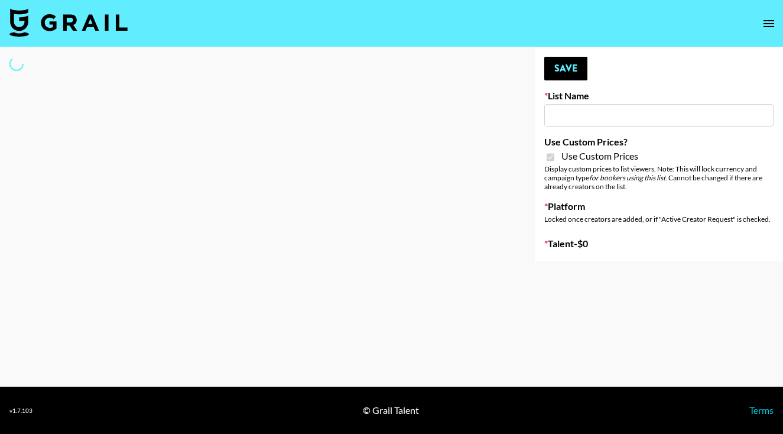
type input "E-Com Platform - TikTok"
checkbox input "true"
select select "Brand"
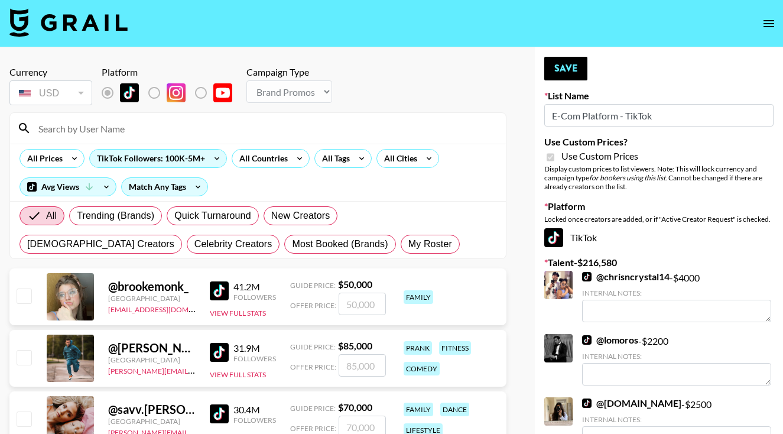
click at [196, 130] on input at bounding box center [264, 128] width 467 height 19
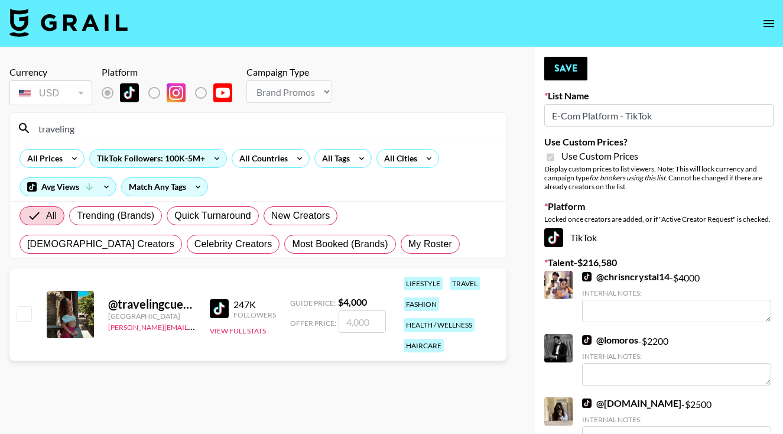
type input "traveling"
click at [28, 314] on input "checkbox" at bounding box center [24, 313] width 14 height 14
checkbox input "true"
type input "4000"
click at [346, 318] on input "4000" at bounding box center [362, 321] width 47 height 22
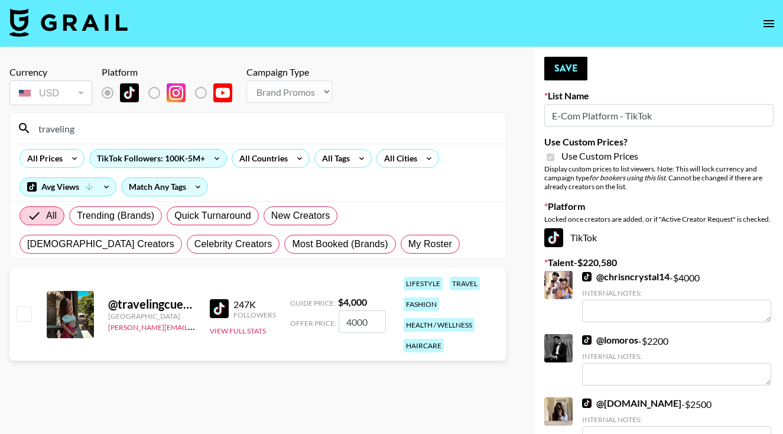
checkbox input "false"
checkbox input "true"
type input "5000"
click at [649, 278] on link "@ chrisncrystal14" at bounding box center [625, 277] width 87 height 12
